Goal: Information Seeking & Learning: Learn about a topic

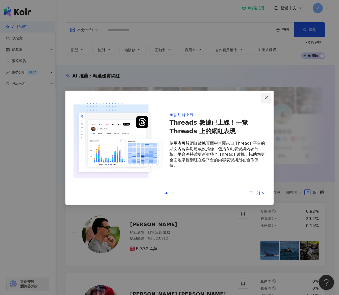
click at [266, 97] on icon "close" at bounding box center [266, 98] width 4 height 4
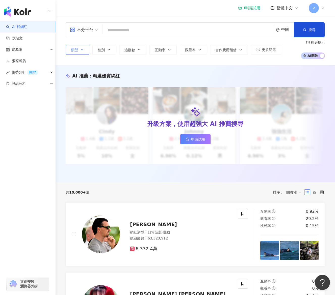
click at [73, 50] on span "類型" at bounding box center [74, 50] width 7 height 4
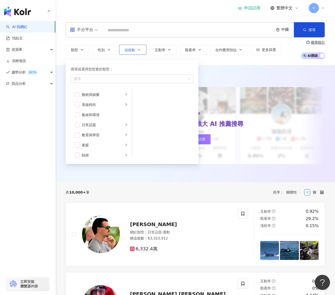
click at [130, 52] on span "追蹤數" at bounding box center [130, 50] width 11 height 4
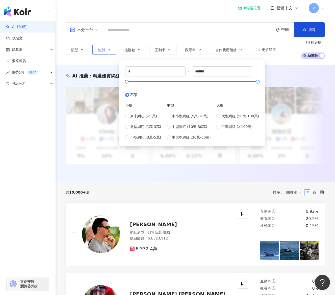
click at [106, 45] on button "性別" at bounding box center [104, 50] width 24 height 10
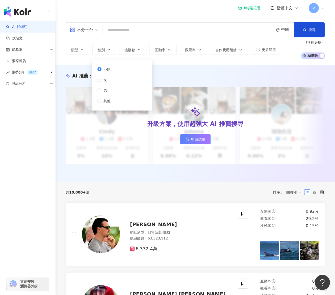
click at [286, 31] on div "中國" at bounding box center [287, 30] width 13 height 4
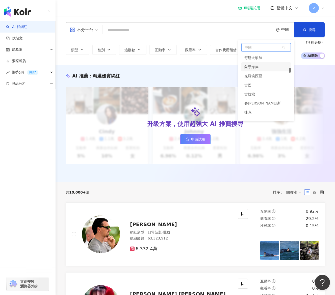
scroll to position [649, 0]
click at [255, 47] on span "中國" at bounding box center [266, 47] width 49 height 8
type input "*"
click at [255, 56] on div "台灣" at bounding box center [266, 57] width 50 height 9
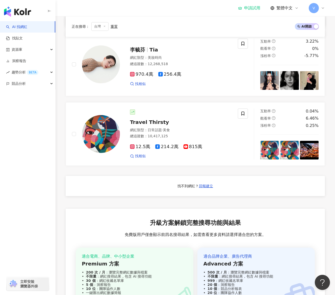
scroll to position [299, 0]
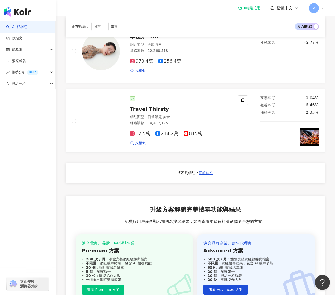
scroll to position [425, 0]
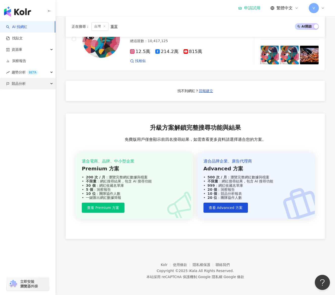
click at [36, 82] on div "競品分析" at bounding box center [27, 83] width 55 height 11
